Goal: Information Seeking & Learning: Find specific fact

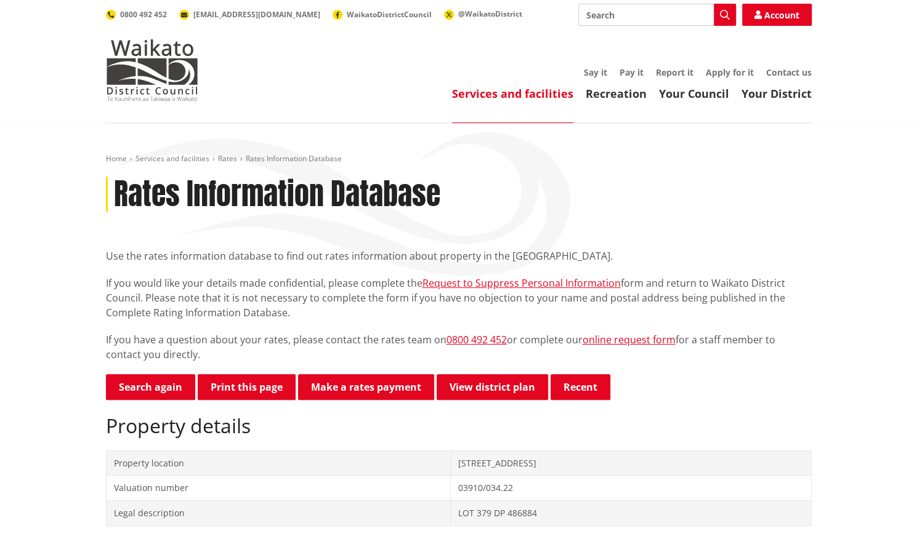
click at [630, 18] on input "Search" at bounding box center [657, 15] width 158 height 22
paste input "[STREET_ADDRESS][PERSON_NAME]"
type input "[STREET_ADDRESS][PERSON_NAME]"
click at [722, 12] on icon "button" at bounding box center [725, 15] width 10 height 10
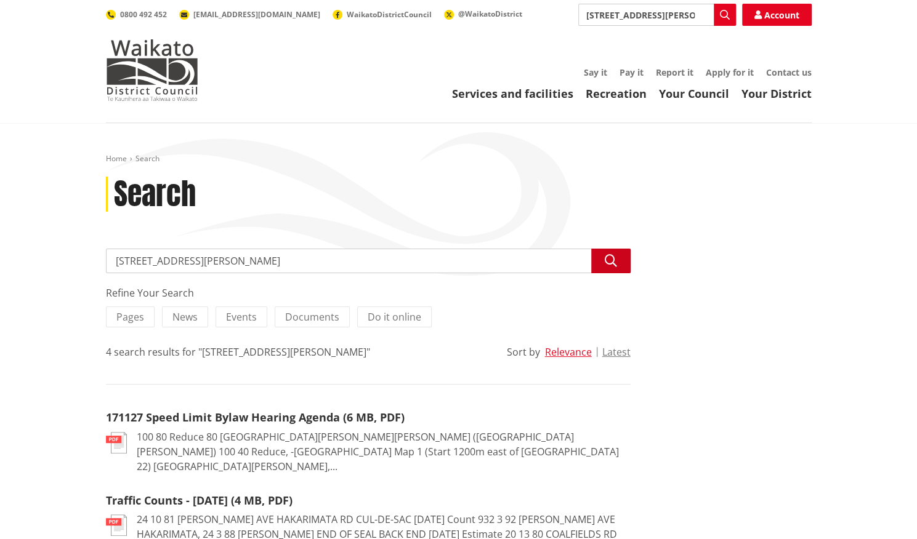
click at [620, 257] on button "Search" at bounding box center [610, 261] width 39 height 25
click at [138, 319] on span "Pages" at bounding box center [130, 317] width 28 height 14
click at [0, 0] on input "Pages" at bounding box center [0, 0] width 0 height 0
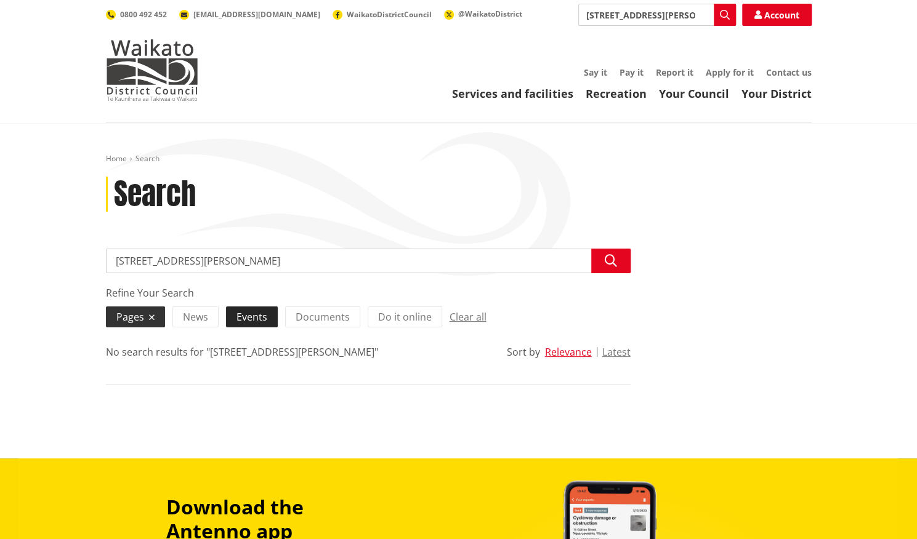
click at [246, 316] on span "Events" at bounding box center [251, 317] width 31 height 14
click at [0, 0] on input "Events" at bounding box center [0, 0] width 0 height 0
click at [316, 322] on span "Documents" at bounding box center [333, 317] width 54 height 14
click at [0, 0] on input "Documents" at bounding box center [0, 0] width 0 height 0
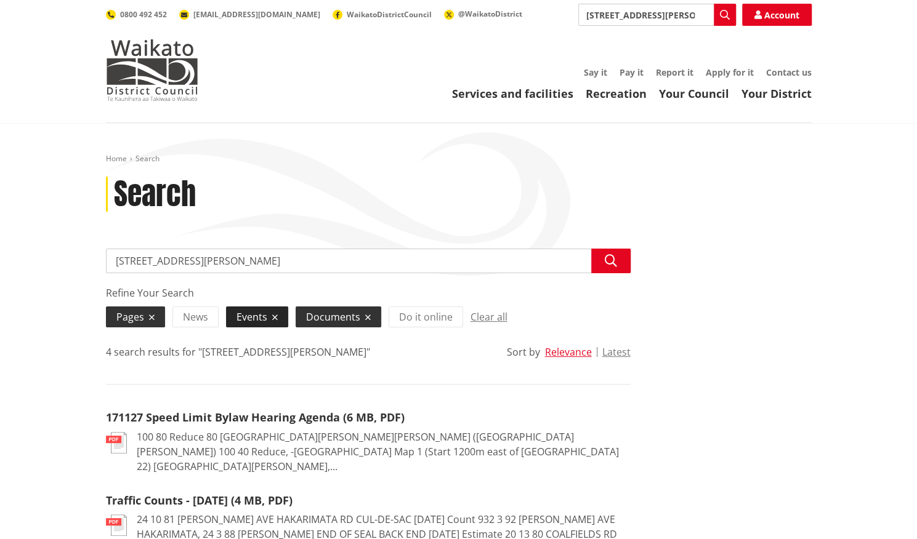
click at [272, 318] on icon at bounding box center [275, 317] width 6 height 9
click at [0, 0] on input "Events" at bounding box center [0, 0] width 0 height 0
click at [698, 14] on input "[STREET_ADDRESS][PERSON_NAME]" at bounding box center [657, 15] width 158 height 22
click at [269, 268] on input "[STREET_ADDRESS][PERSON_NAME]" at bounding box center [368, 261] width 524 height 25
click at [606, 260] on icon "button" at bounding box center [610, 261] width 12 height 12
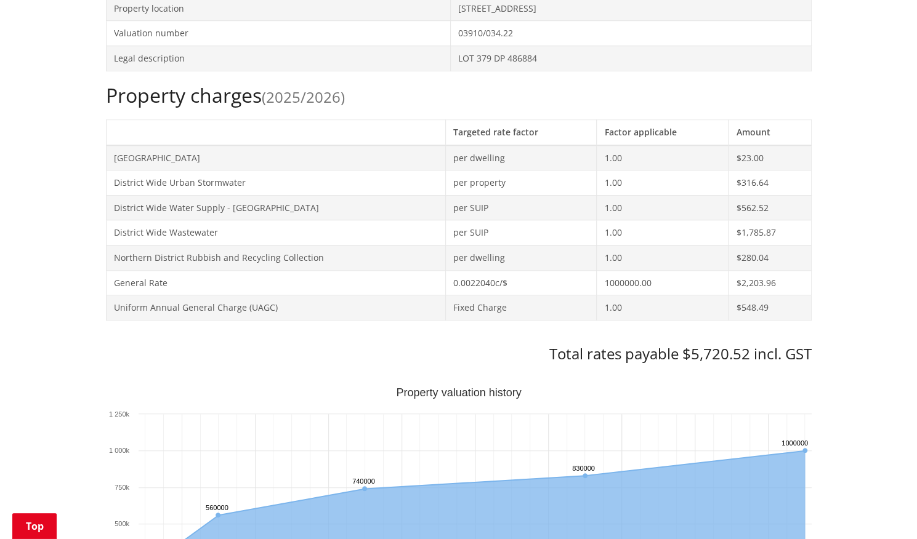
scroll to position [489, 0]
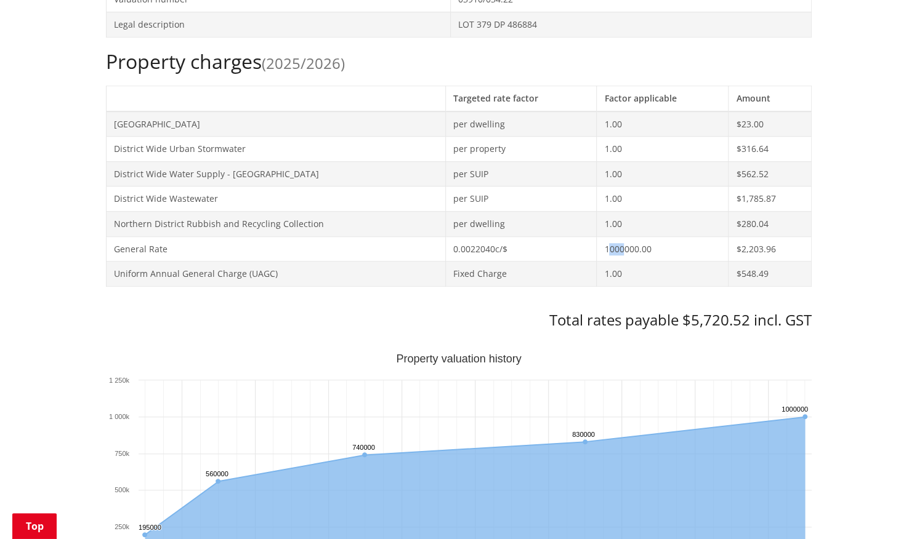
drag, startPoint x: 620, startPoint y: 247, endPoint x: 605, endPoint y: 251, distance: 15.8
click at [605, 251] on td "1000000.00" at bounding box center [662, 248] width 132 height 25
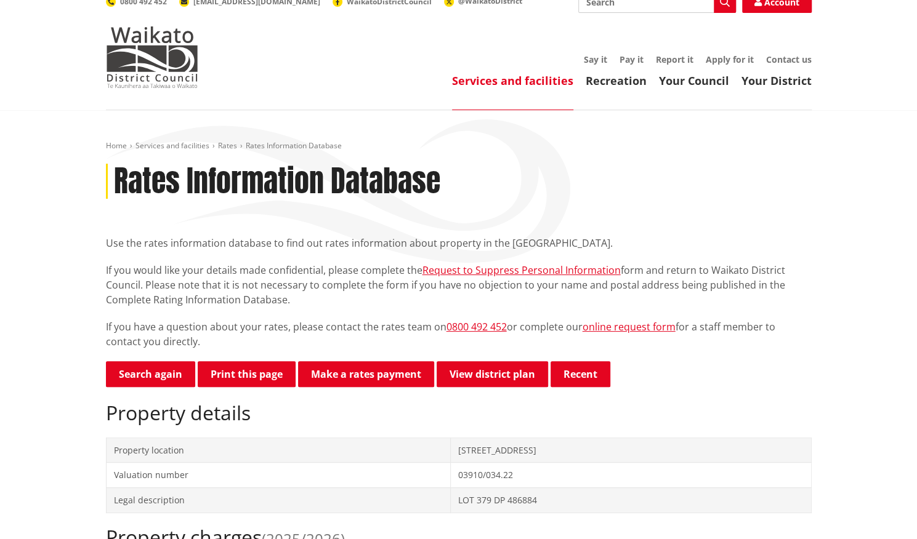
scroll to position [0, 0]
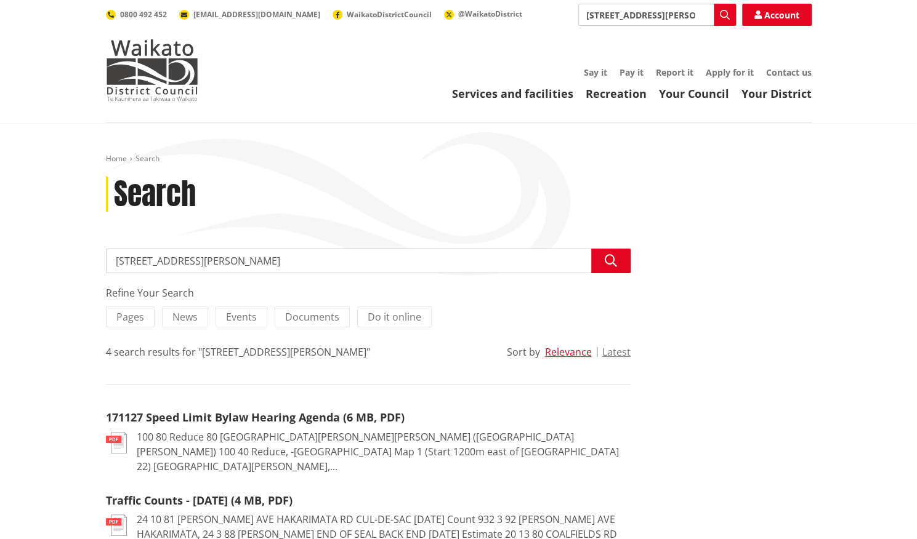
click at [700, 12] on input "24 PYNE CRESCENT" at bounding box center [657, 15] width 158 height 22
click at [176, 81] on img at bounding box center [152, 70] width 92 height 62
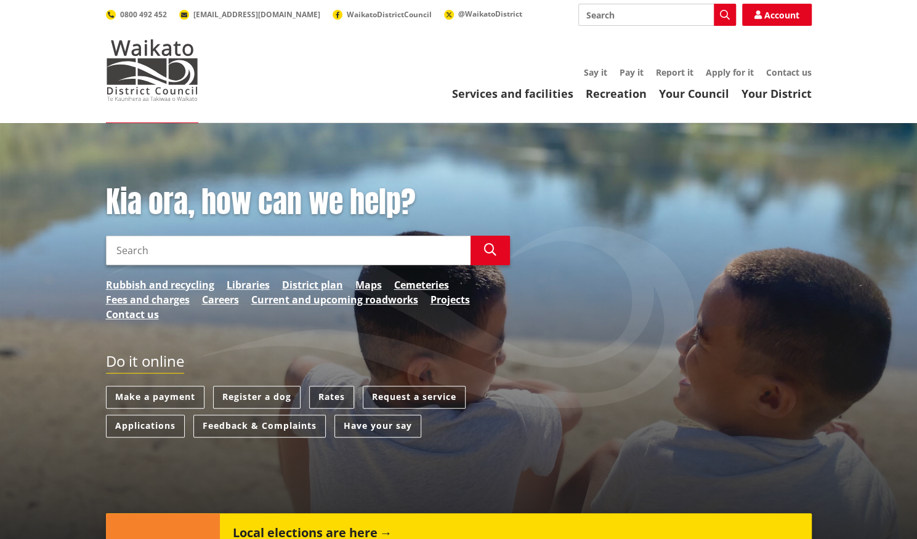
click at [327, 395] on link "Rates" at bounding box center [331, 397] width 45 height 23
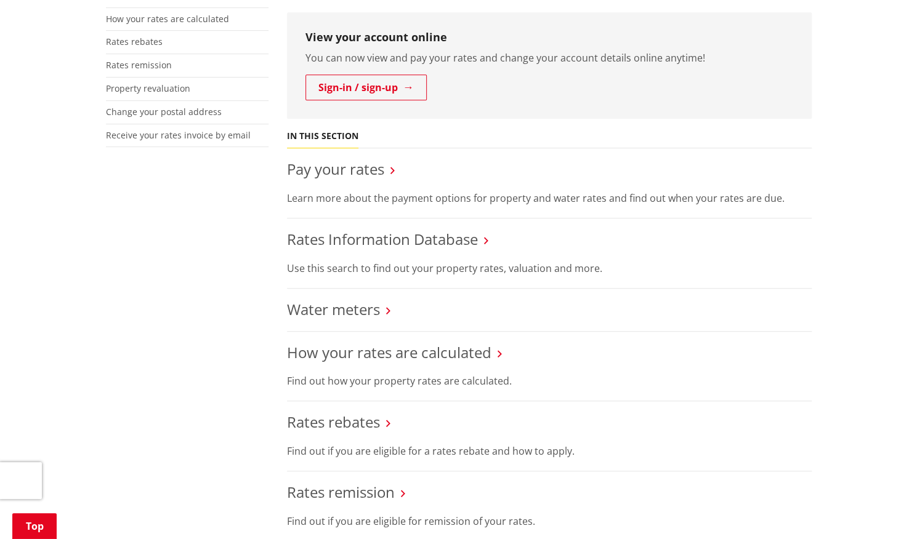
scroll to position [337, 0]
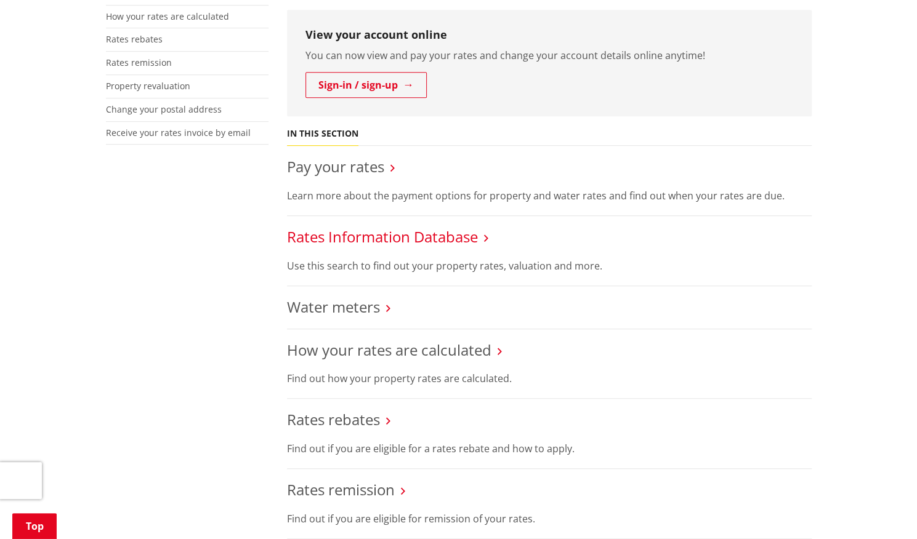
click at [458, 242] on link "Rates Information Database" at bounding box center [382, 237] width 191 height 20
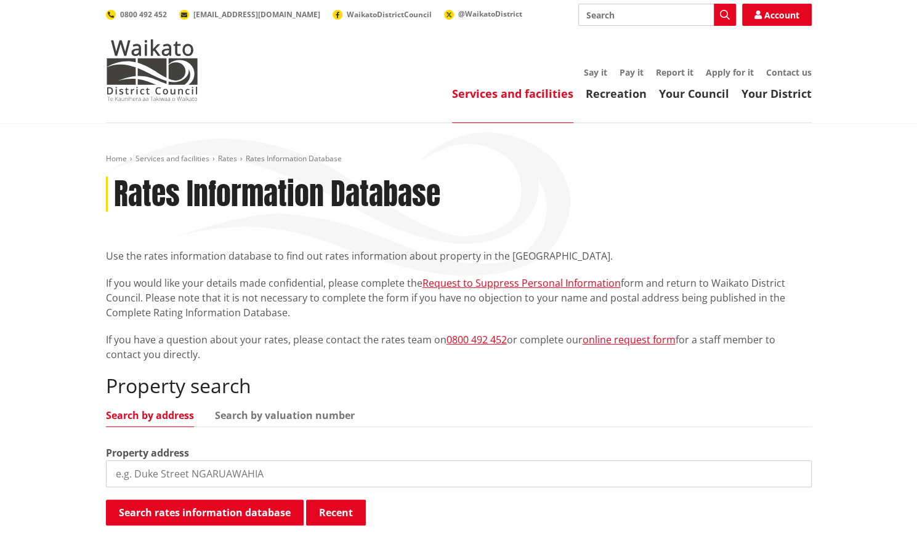
click at [224, 478] on input "search" at bounding box center [458, 473] width 705 height 27
paste input "[STREET_ADDRESS][PERSON_NAME]"
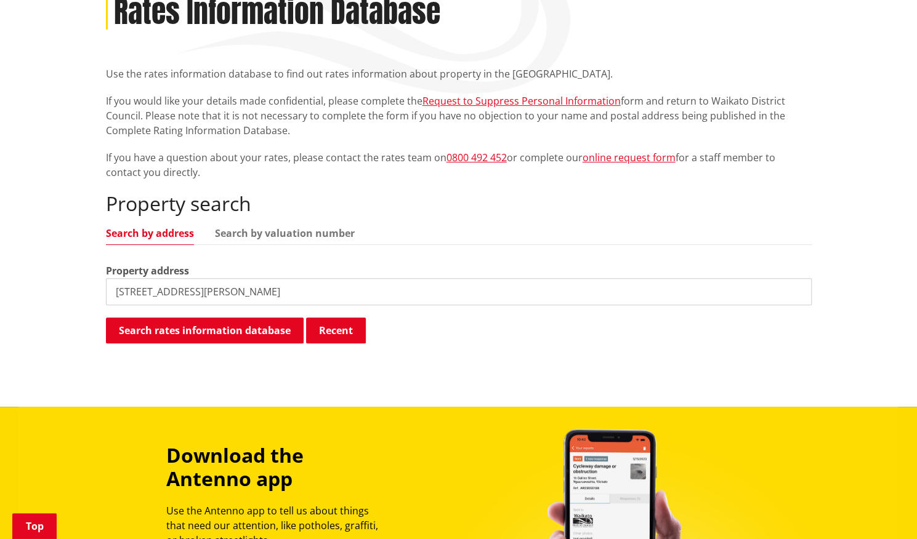
scroll to position [185, 0]
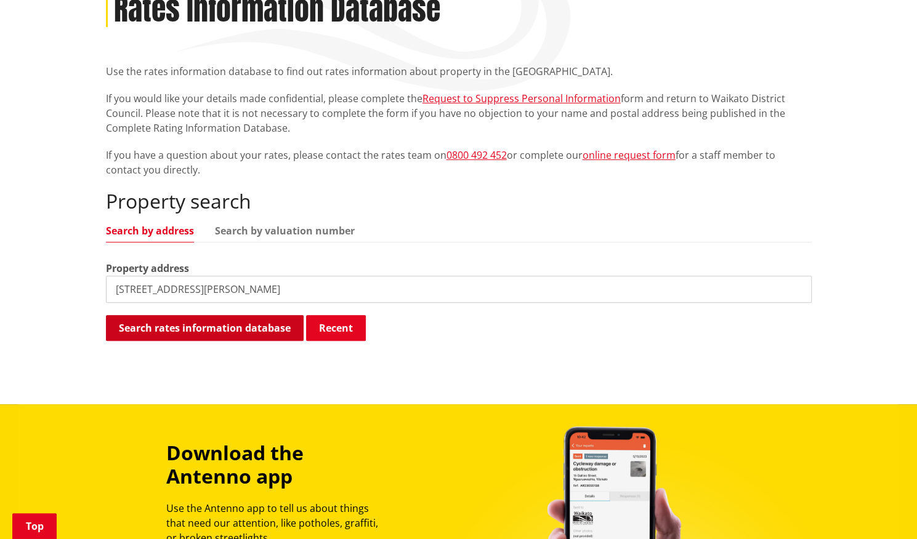
type input "[STREET_ADDRESS][PERSON_NAME]"
click at [215, 327] on button "Search rates information database" at bounding box center [205, 328] width 198 height 26
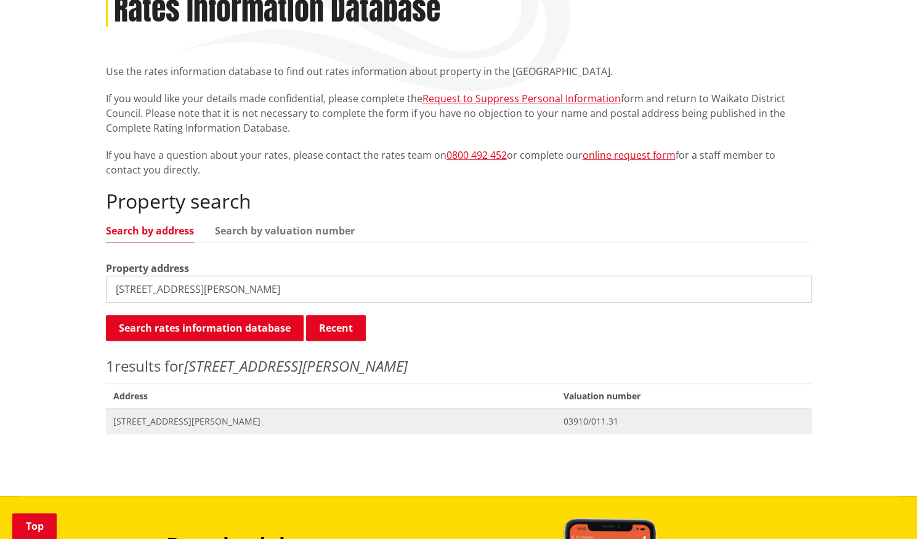
click at [176, 423] on span "[STREET_ADDRESS][PERSON_NAME]" at bounding box center [331, 421] width 436 height 12
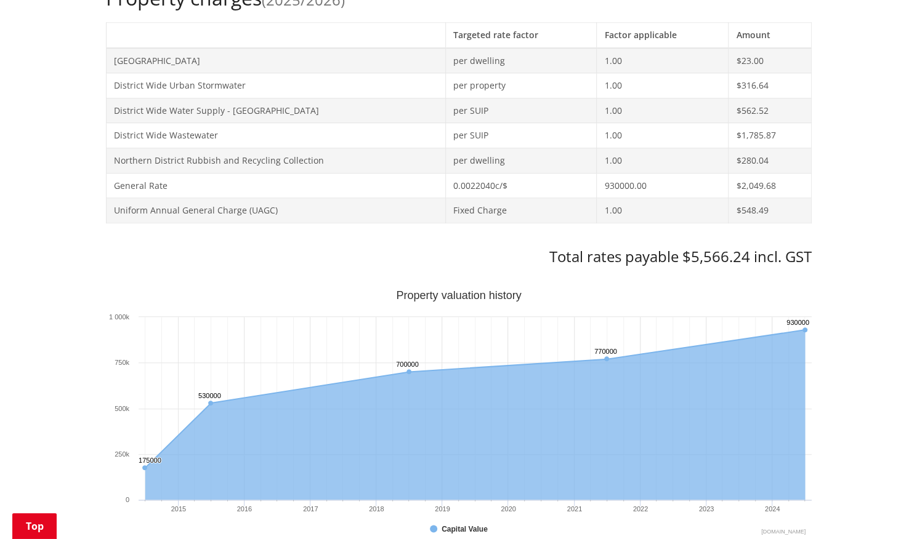
scroll to position [561, 0]
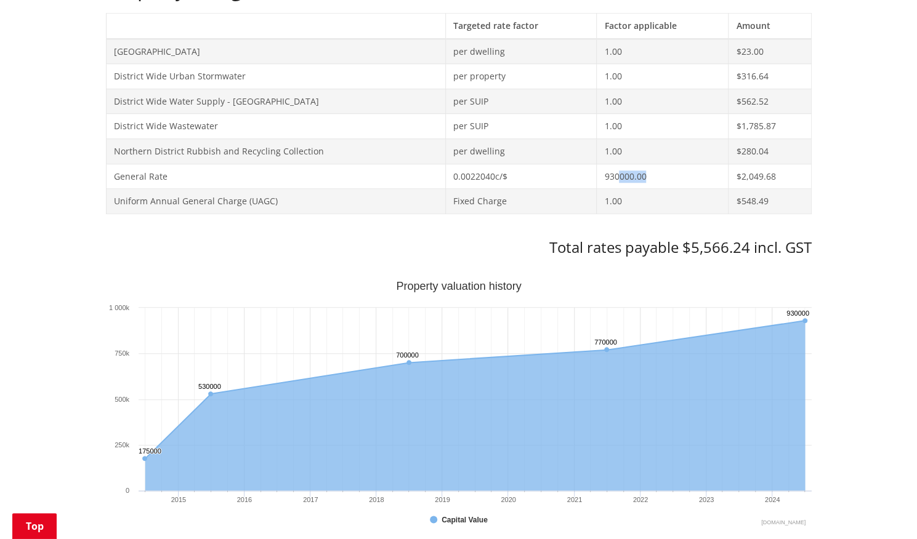
drag, startPoint x: 646, startPoint y: 172, endPoint x: 616, endPoint y: 171, distance: 30.8
click at [616, 171] on td "930000.00" at bounding box center [662, 176] width 132 height 25
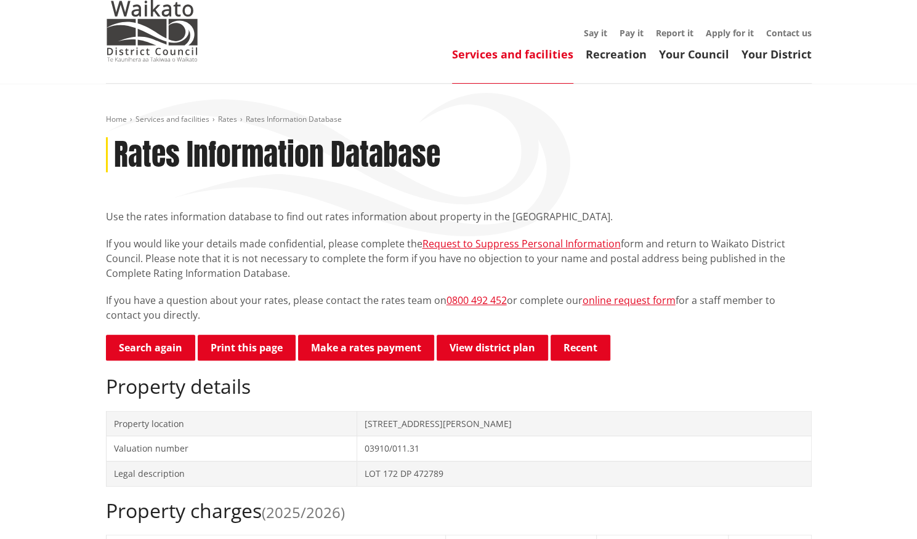
scroll to position [0, 0]
